Goal: Information Seeking & Learning: Learn about a topic

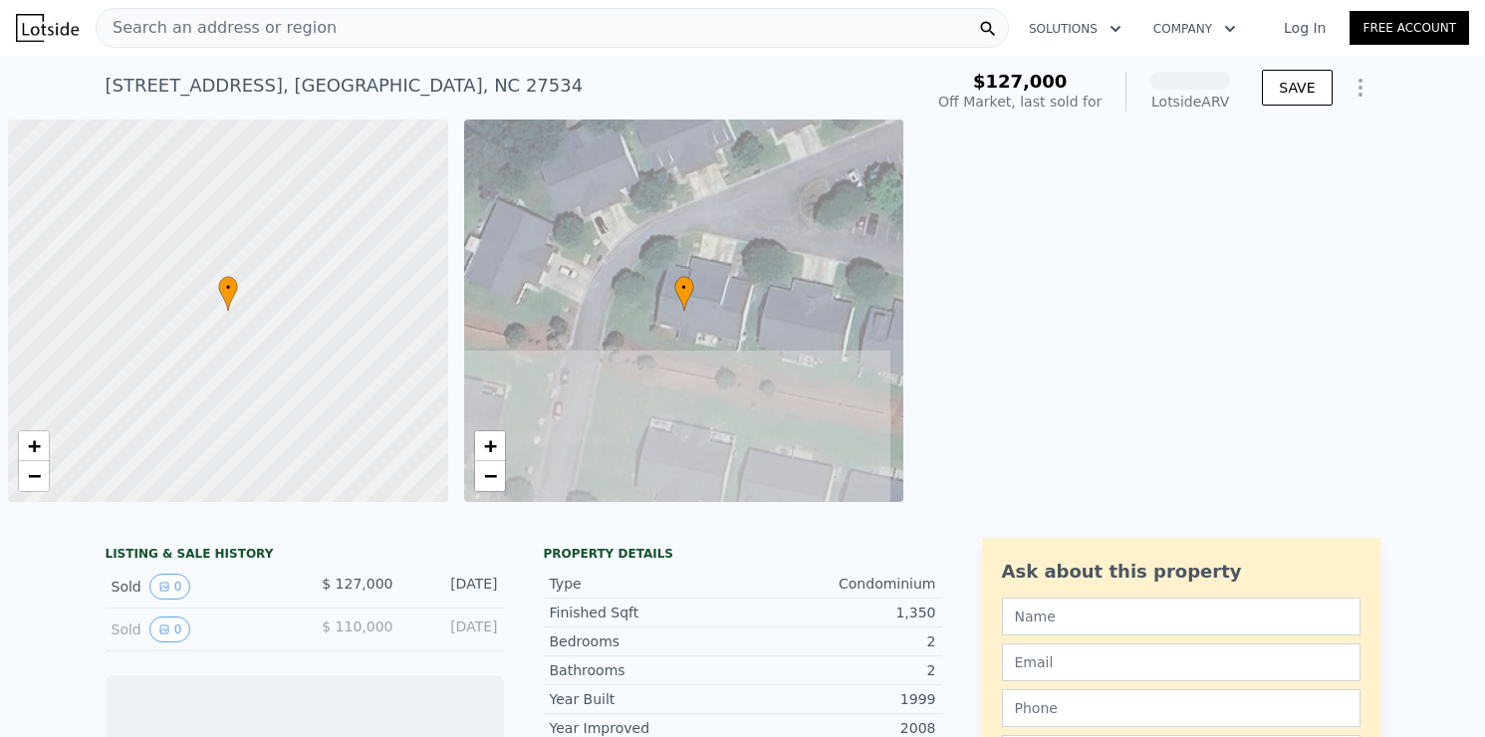
scroll to position [0, 8]
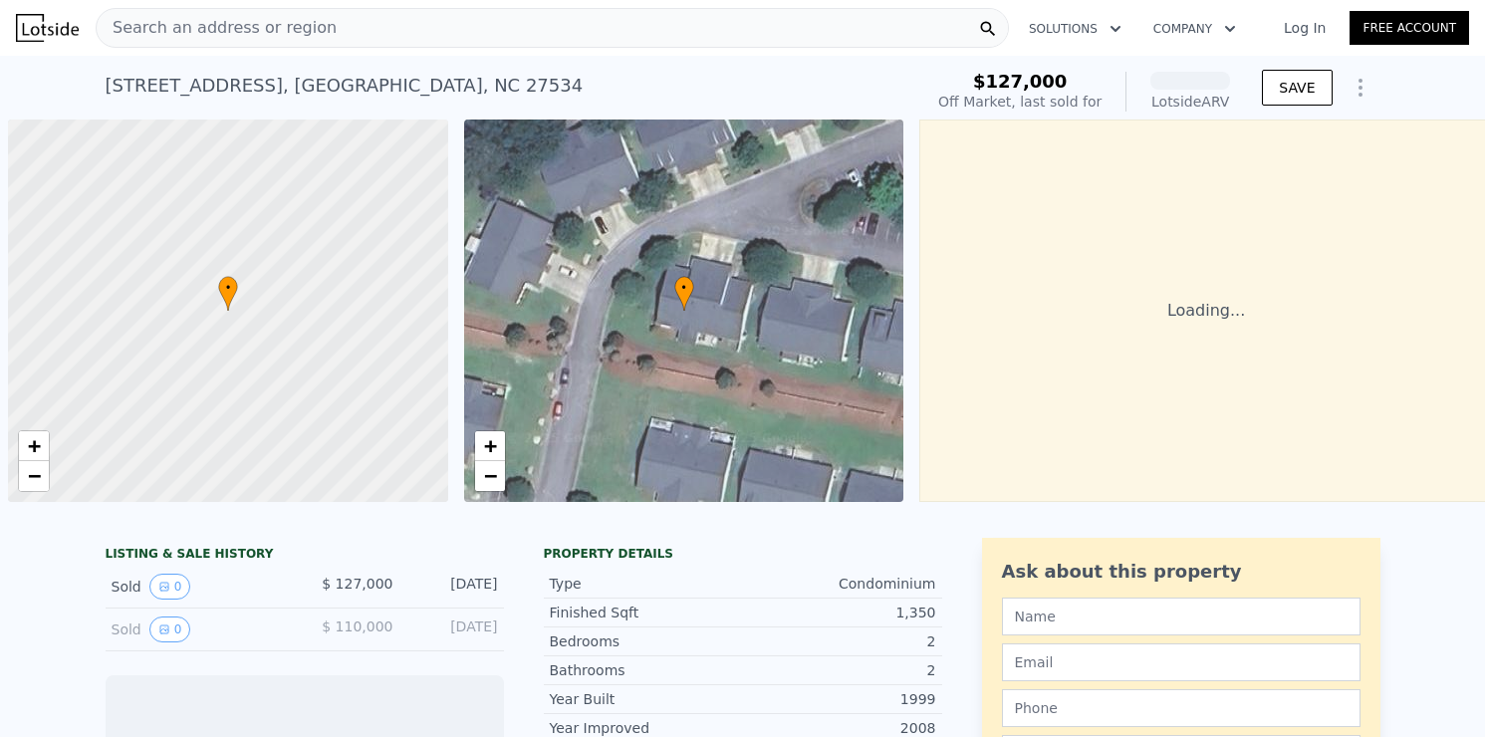
scroll to position [0, 8]
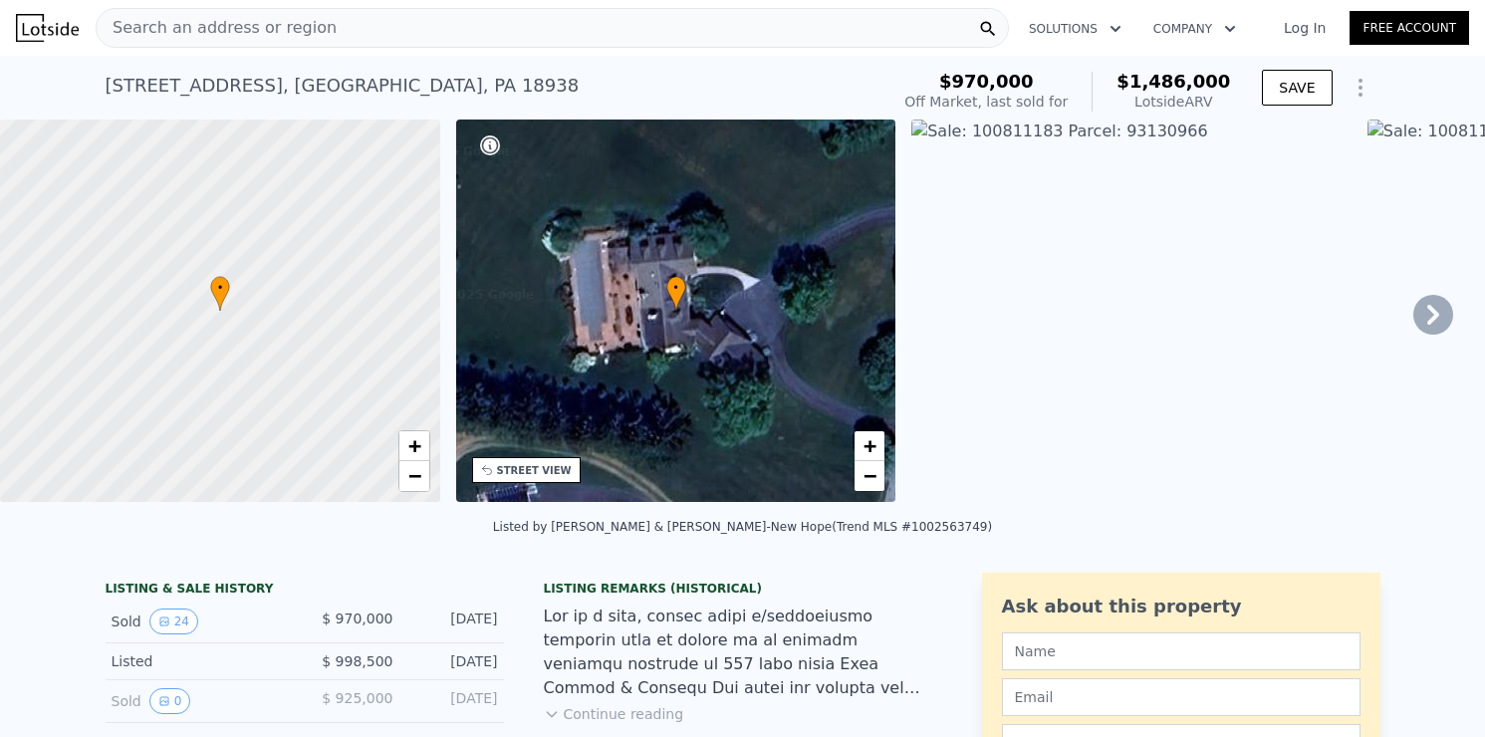
click at [146, 26] on span "Search an address or region" at bounding box center [217, 28] width 240 height 24
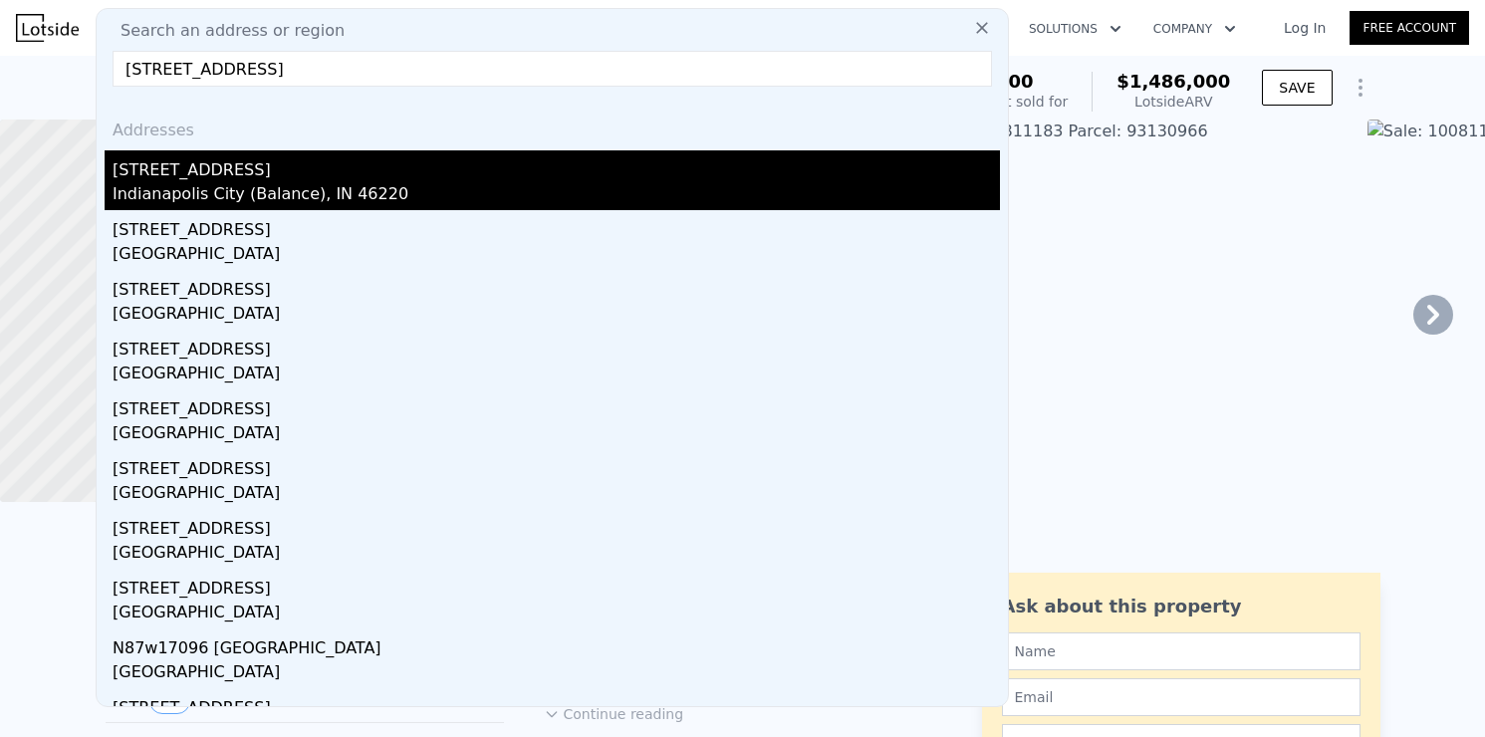
type input "5953 rosslyn ave"
click at [176, 172] on div "5953 Rosslyn Ave" at bounding box center [556, 166] width 887 height 32
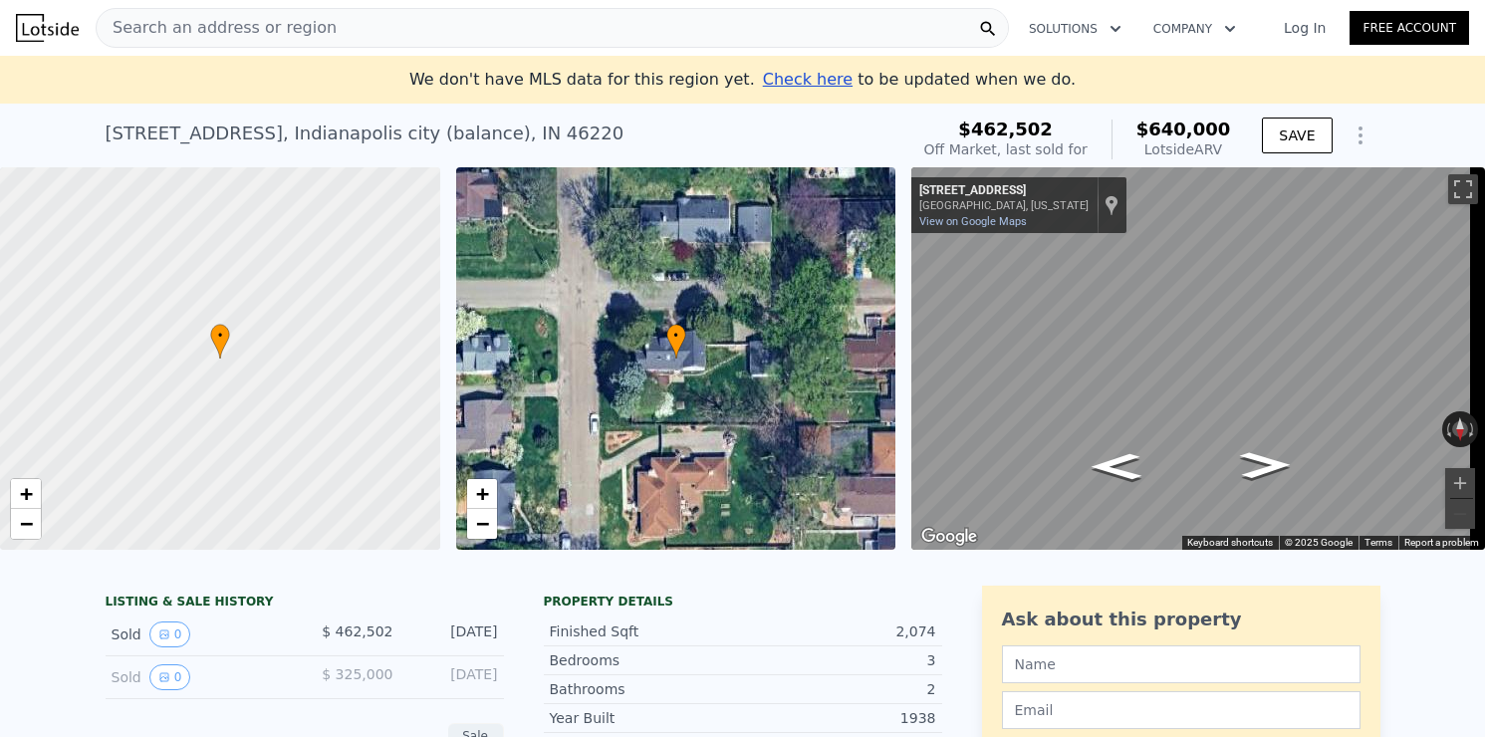
click at [211, 27] on span "Search an address or region" at bounding box center [217, 28] width 240 height 24
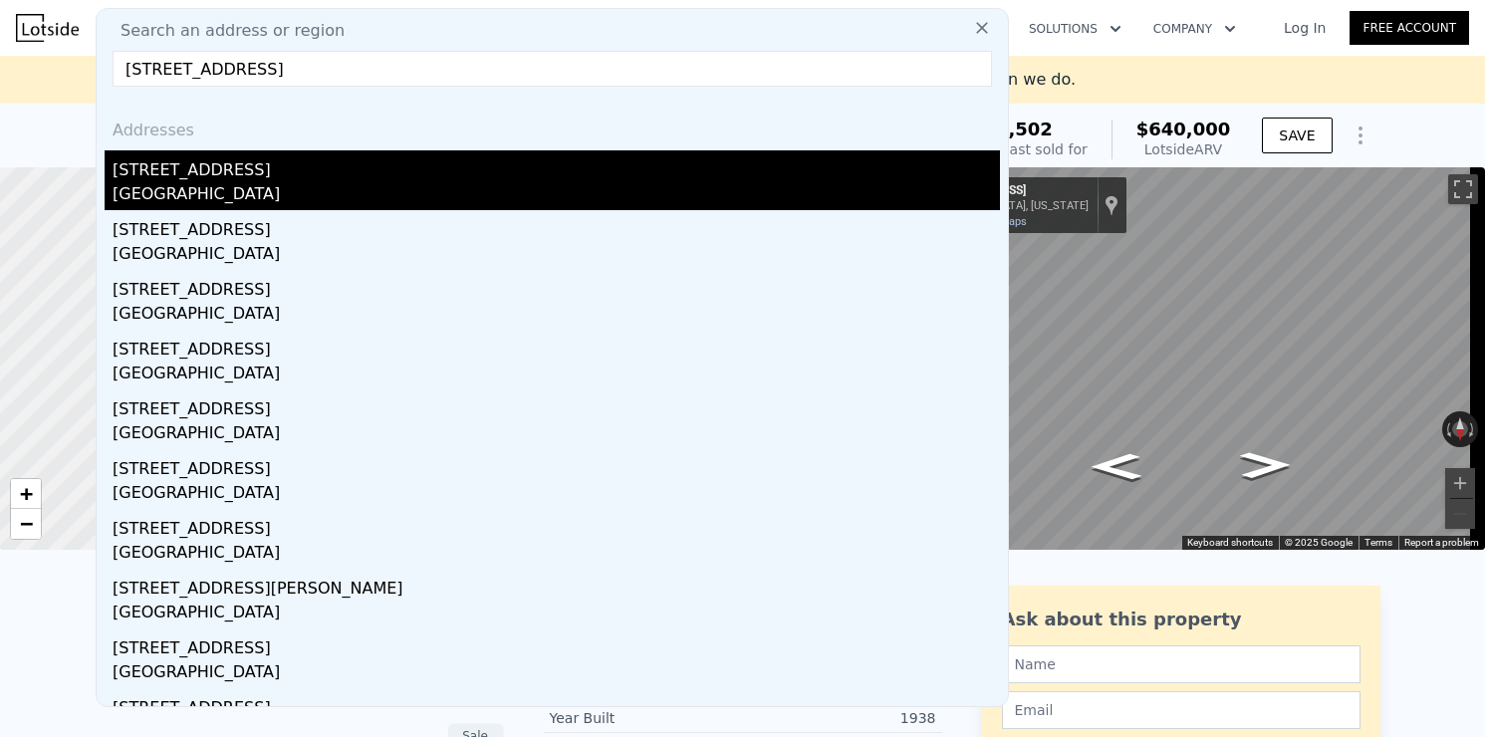
type input "201 haddonfield ave"
click at [202, 176] on div "201 Haddonfield Ave" at bounding box center [556, 166] width 887 height 32
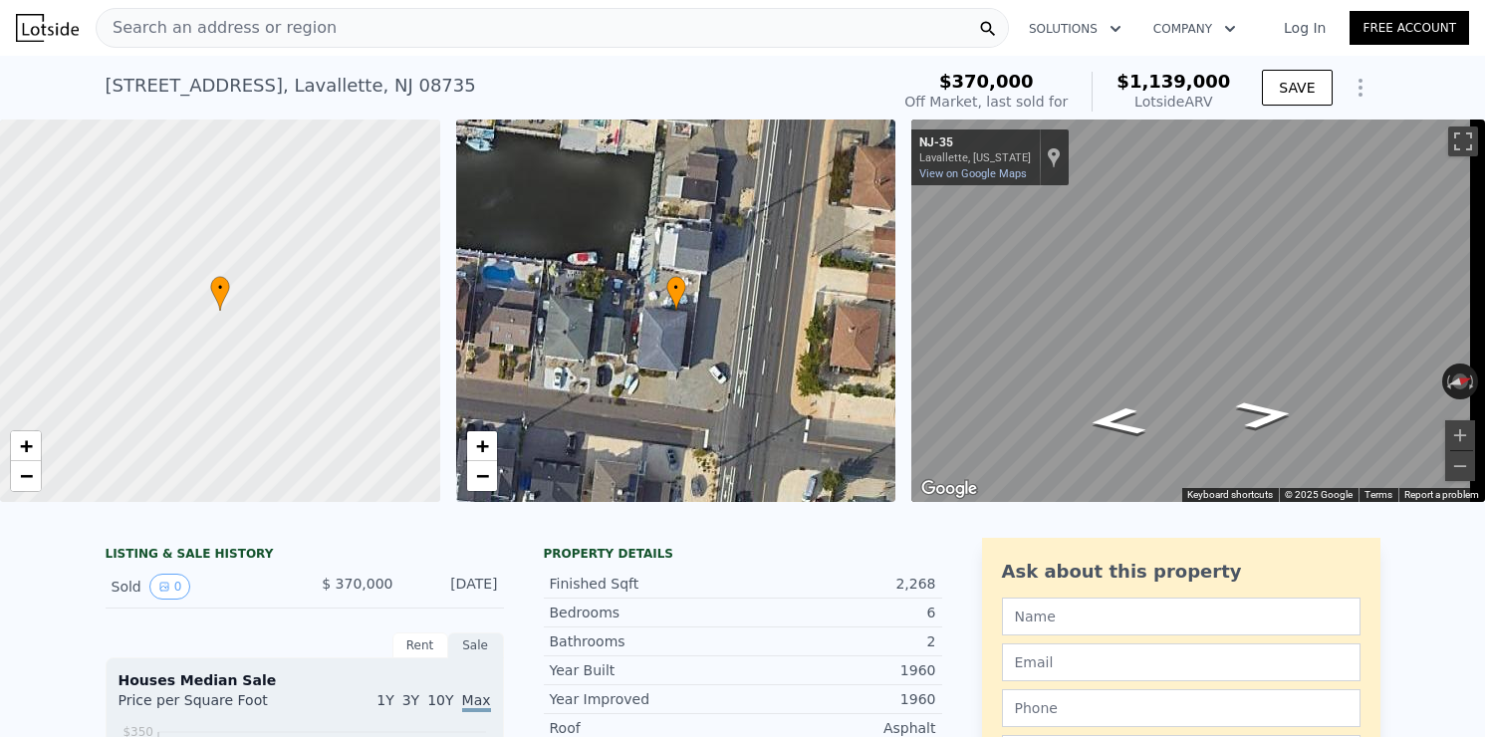
click at [269, 18] on span "Search an address or region" at bounding box center [217, 28] width 240 height 24
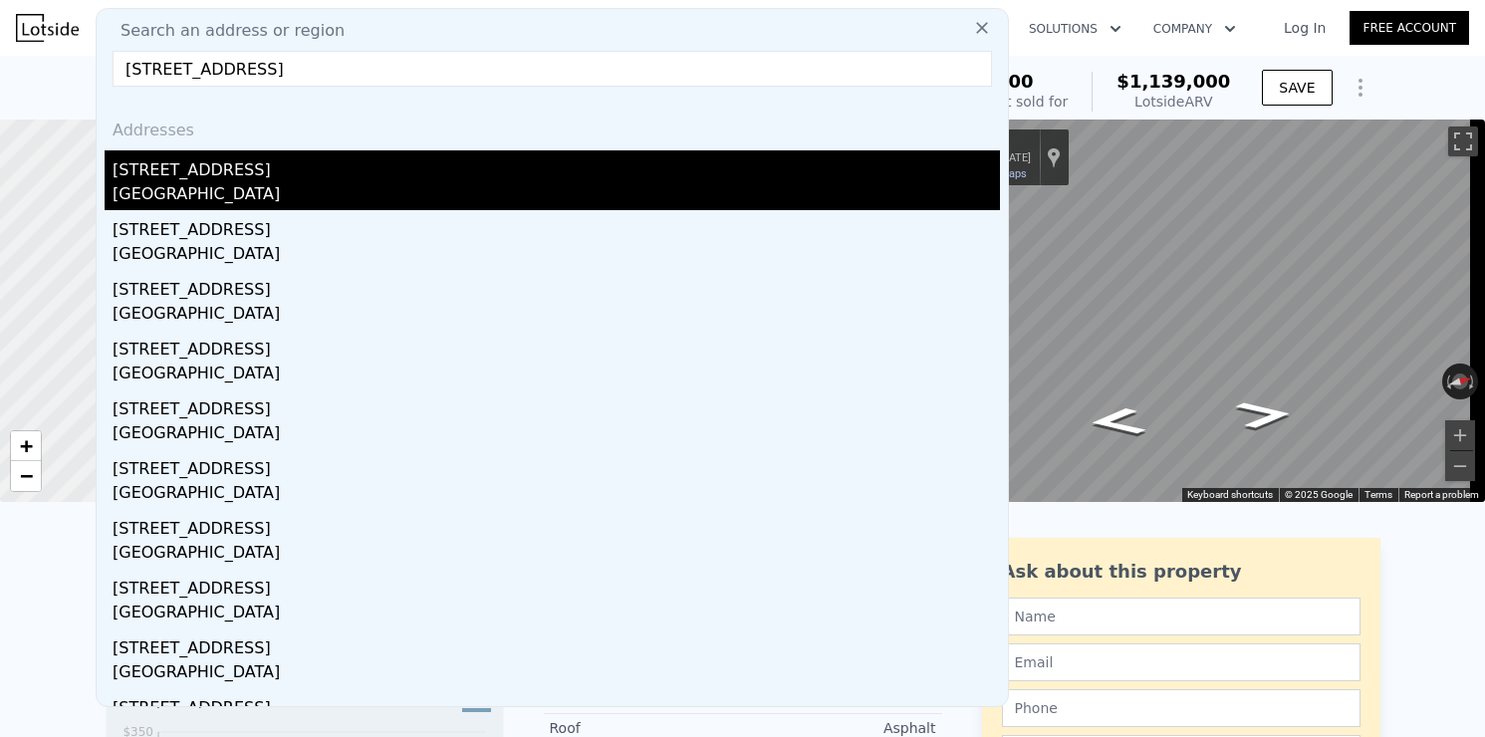
type input "225 bryn mawr ave lav"
click at [211, 184] on div "Lavallette, NJ 08735" at bounding box center [556, 196] width 887 height 28
